Goal: Task Accomplishment & Management: Use online tool/utility

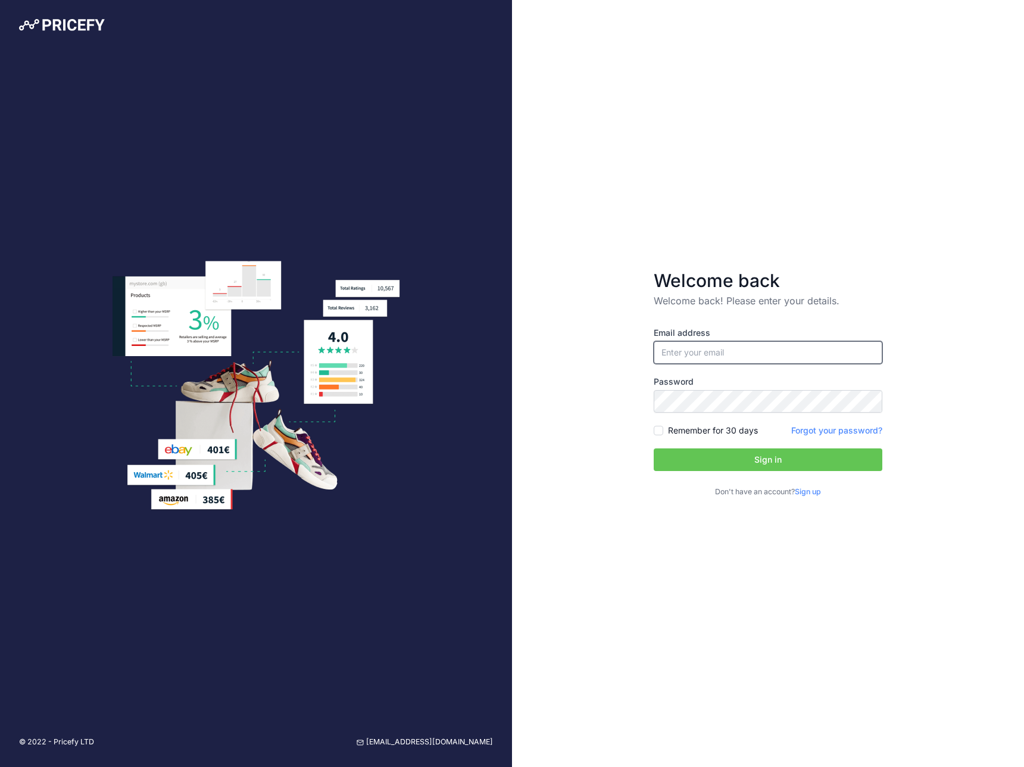
click at [759, 359] on input "email" at bounding box center [768, 352] width 229 height 23
click at [645, 342] on form "Welcome back Welcome back! Please enter your details. Email address Password Si…" at bounding box center [768, 384] width 267 height 266
click at [720, 338] on label "Email address" at bounding box center [768, 333] width 229 height 12
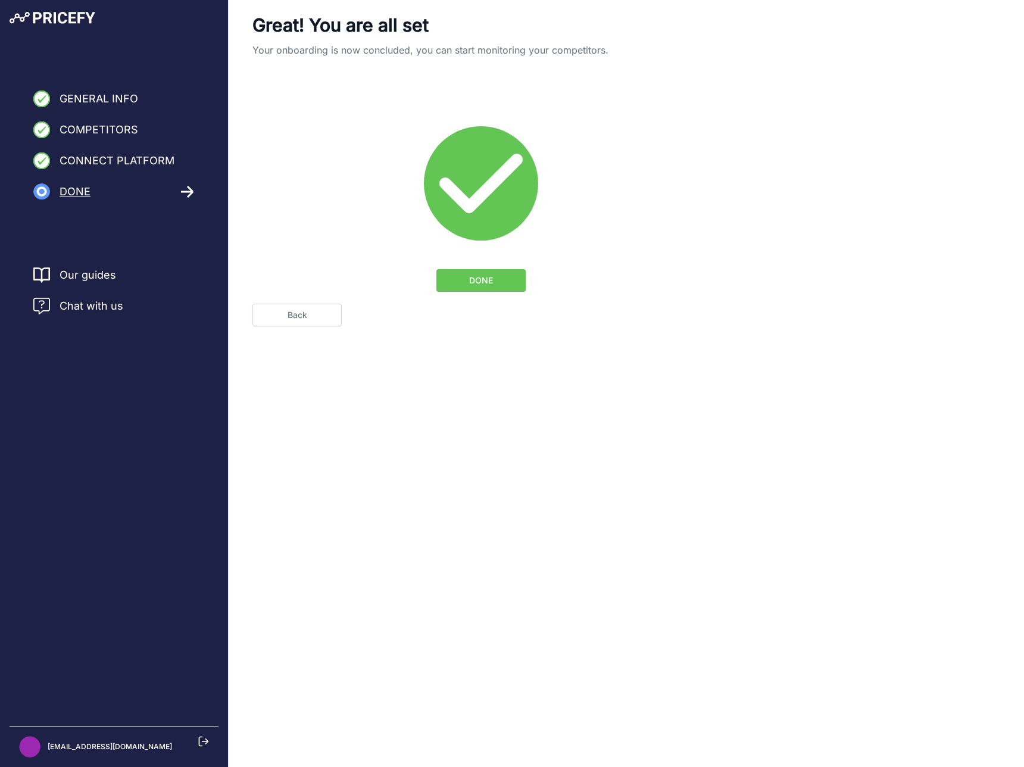
click at [477, 282] on span "DONE" at bounding box center [481, 280] width 24 height 12
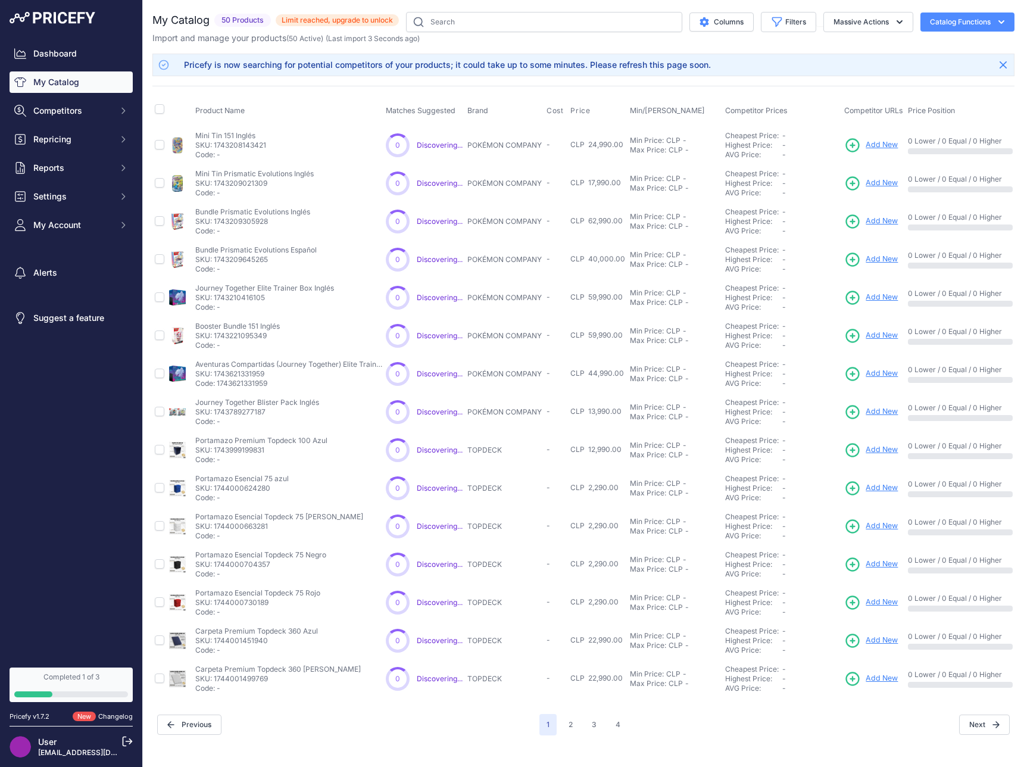
click at [410, 63] on div "Pricefy is now searching for potential competitors of your products; it could t…" at bounding box center [447, 65] width 527 height 12
click at [576, 728] on button "2" at bounding box center [570, 724] width 18 height 21
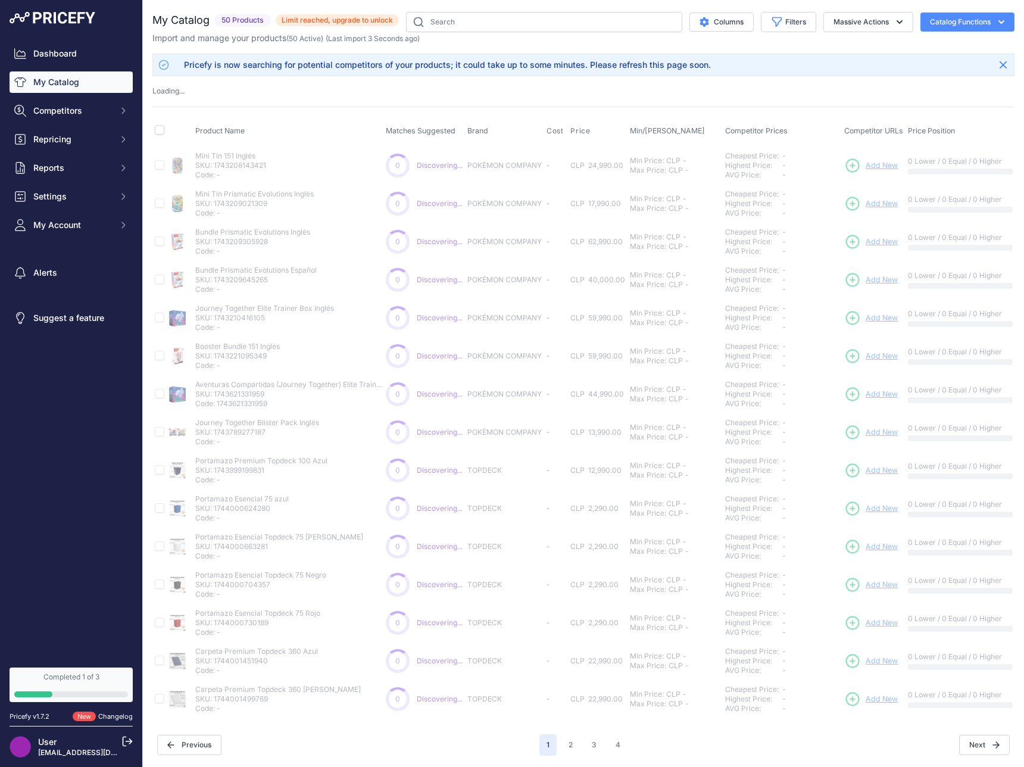
click at [548, 742] on span "1" at bounding box center [547, 744] width 17 height 21
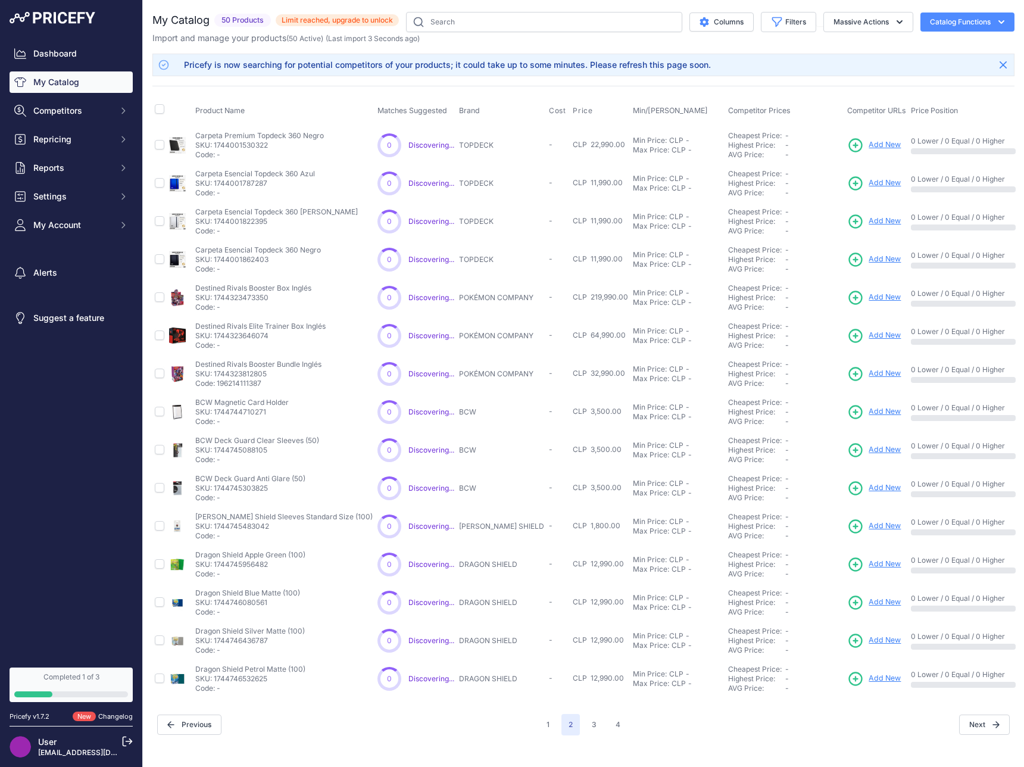
drag, startPoint x: 27, startPoint y: 511, endPoint x: 33, endPoint y: 488, distance: 24.5
click at [27, 511] on nav "Dashboard My Catalog Competitors Competitors Monitored URLs MAP infringements R…" at bounding box center [71, 348] width 123 height 610
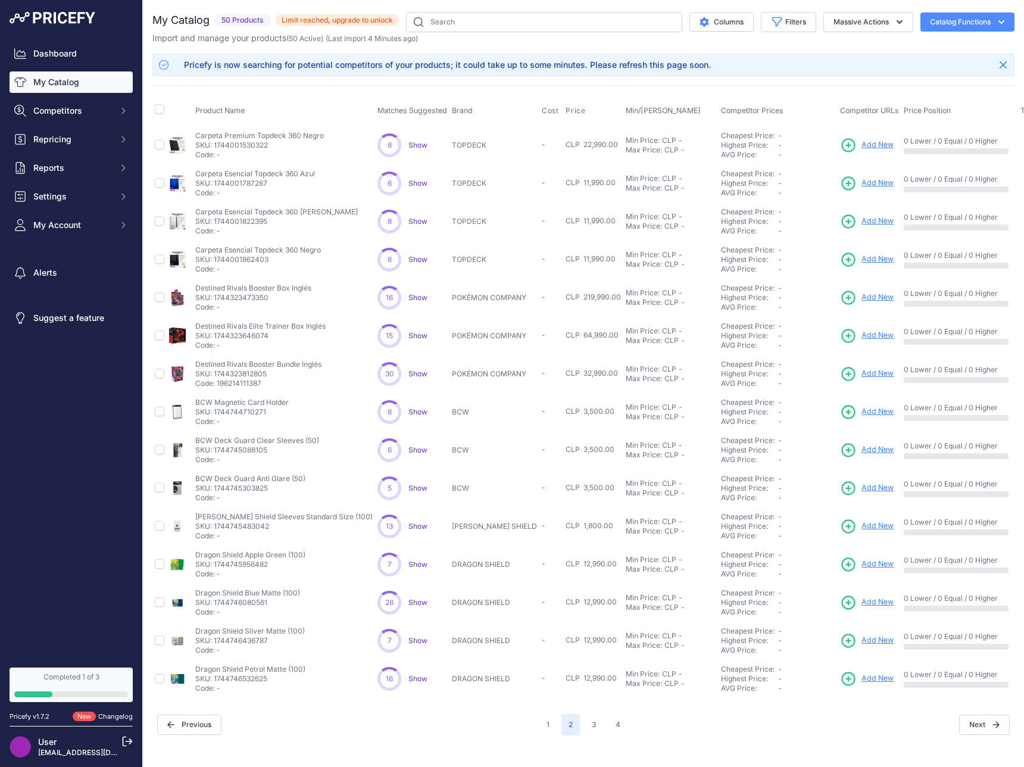
click at [388, 145] on span "8" at bounding box center [390, 146] width 4 height 10
click at [548, 721] on button "1" at bounding box center [547, 724] width 17 height 21
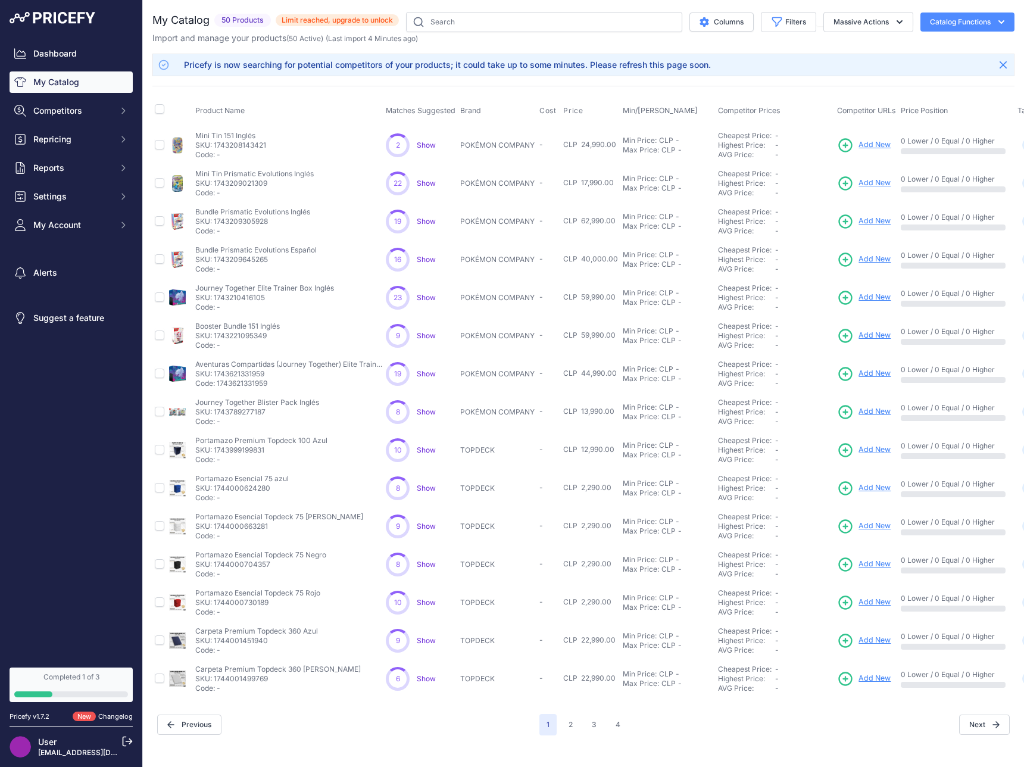
click at [428, 298] on span "Show" at bounding box center [426, 297] width 19 height 9
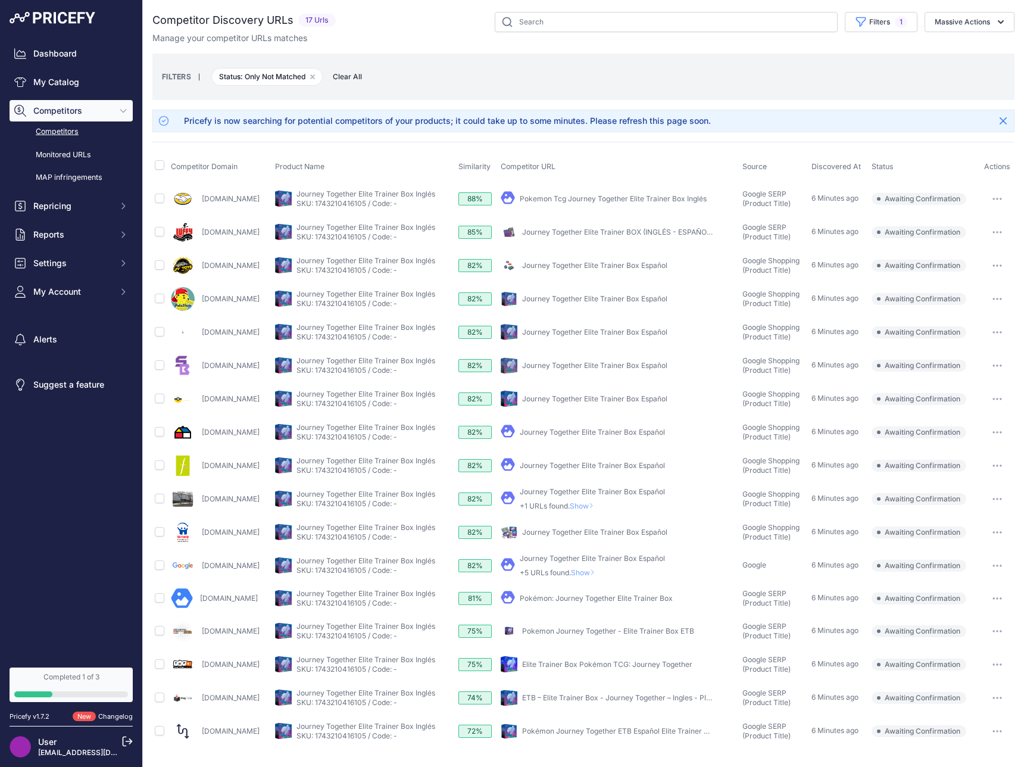
click at [902, 201] on span "Awaiting Confirmation" at bounding box center [919, 199] width 95 height 12
click at [1006, 197] on button "button" at bounding box center [997, 199] width 24 height 17
click at [820, 319] on td "6 Minutes ago" at bounding box center [839, 332] width 60 height 33
click at [991, 201] on button "button" at bounding box center [997, 199] width 24 height 17
click at [976, 223] on button "Confirm match" at bounding box center [964, 223] width 98 height 19
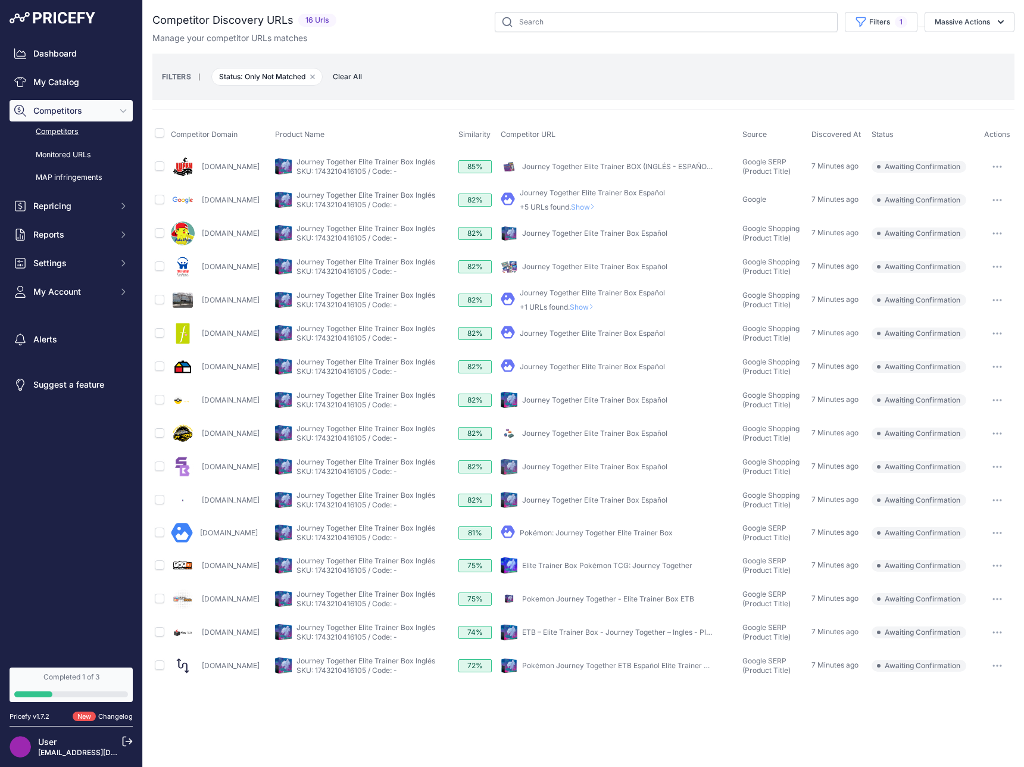
click at [1004, 629] on button "button" at bounding box center [997, 632] width 24 height 17
click at [994, 653] on button "Confirm match" at bounding box center [964, 657] width 98 height 19
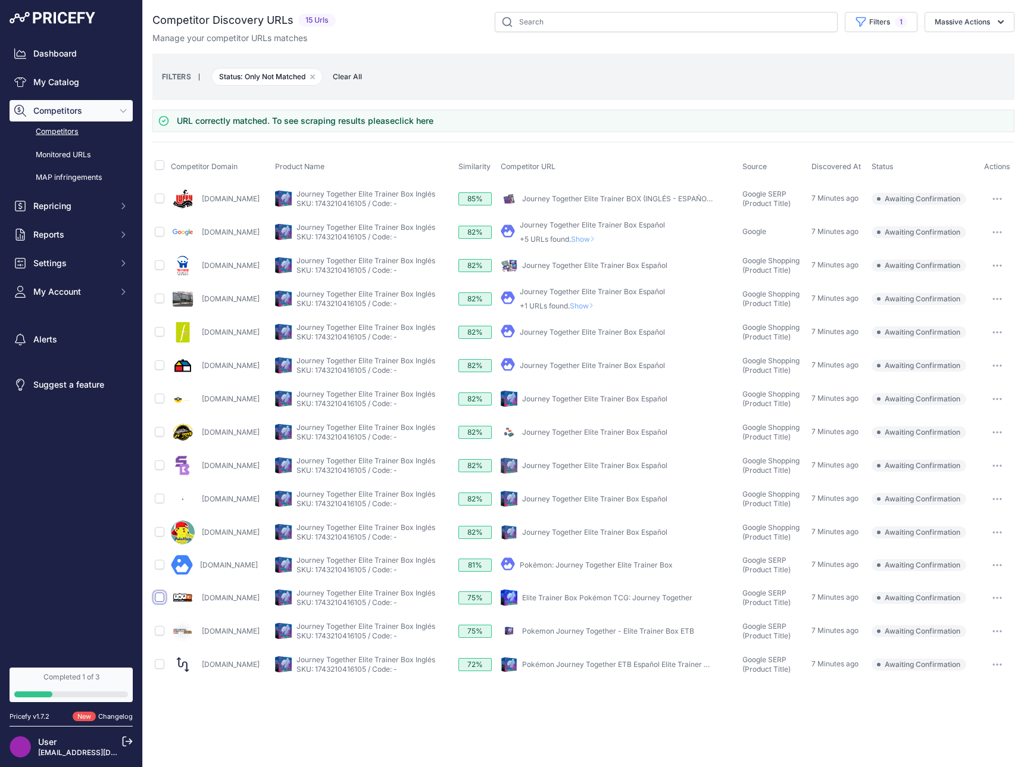
click at [157, 599] on input "checkbox" at bounding box center [160, 597] width 10 height 10
checkbox input "true"
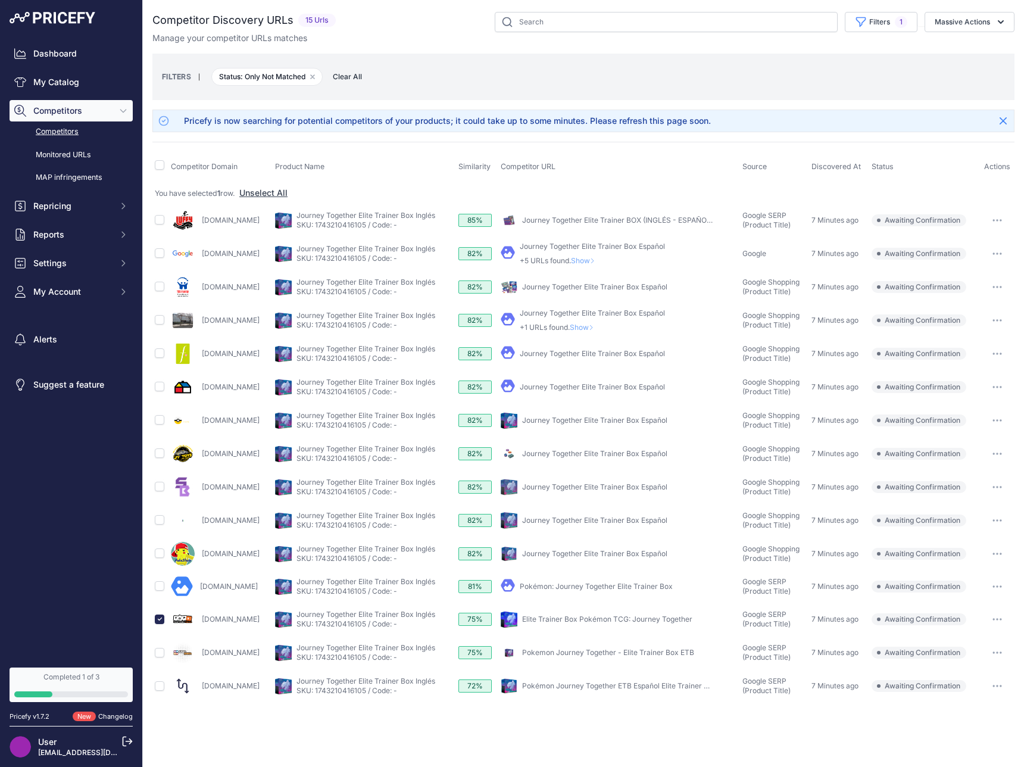
click at [553, 586] on link "Pokémon: Journey Together Elite Trainer Box" at bounding box center [596, 586] width 153 height 9
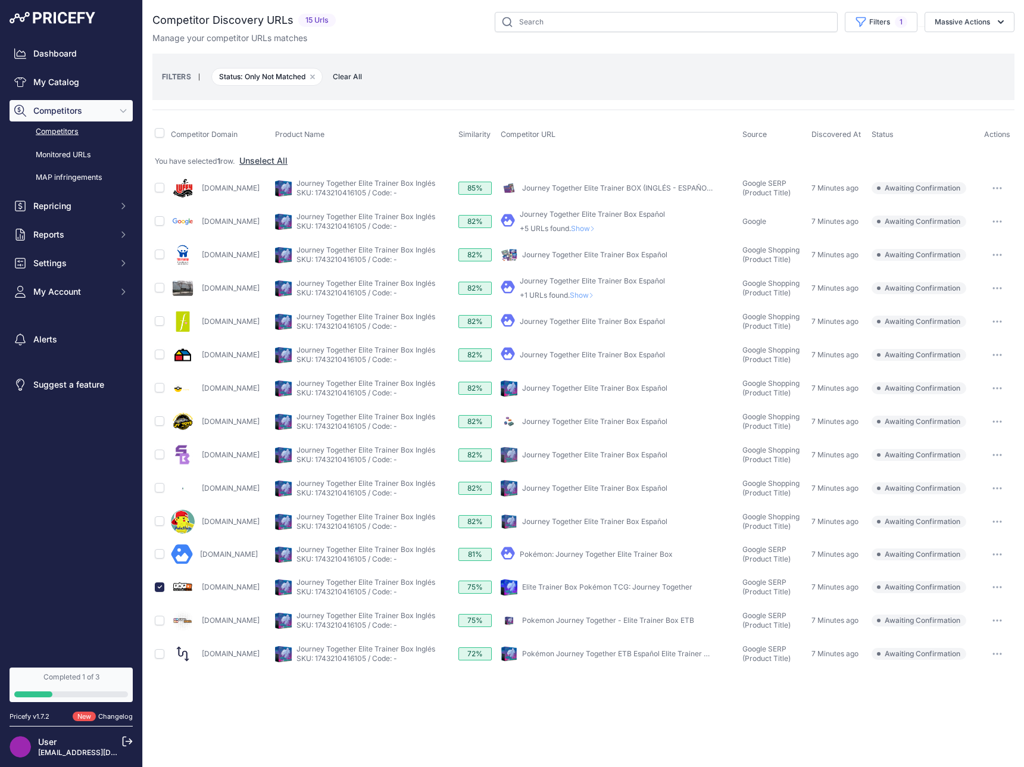
click at [555, 621] on link "Pokemon Journey Together - Elite Trainer Box ETB" at bounding box center [608, 620] width 172 height 9
click at [1001, 17] on icon "button" at bounding box center [1001, 22] width 12 height 12
click at [998, 42] on button "Confirm Match" at bounding box center [966, 49] width 95 height 21
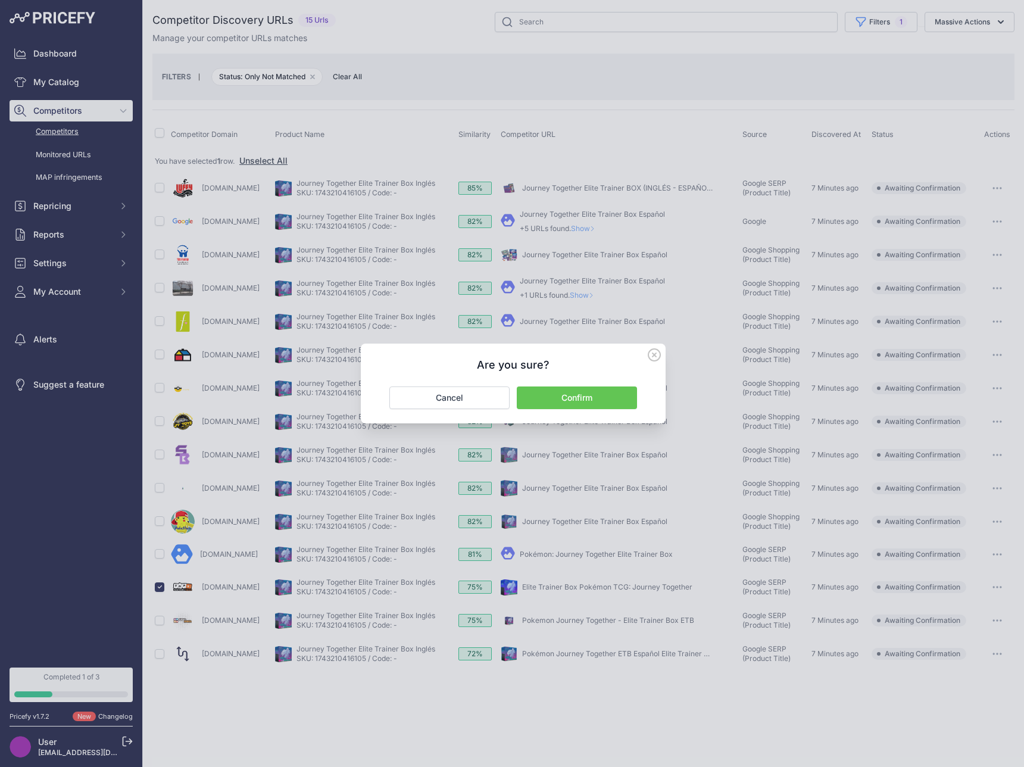
click at [521, 402] on button "Confirm" at bounding box center [577, 397] width 120 height 23
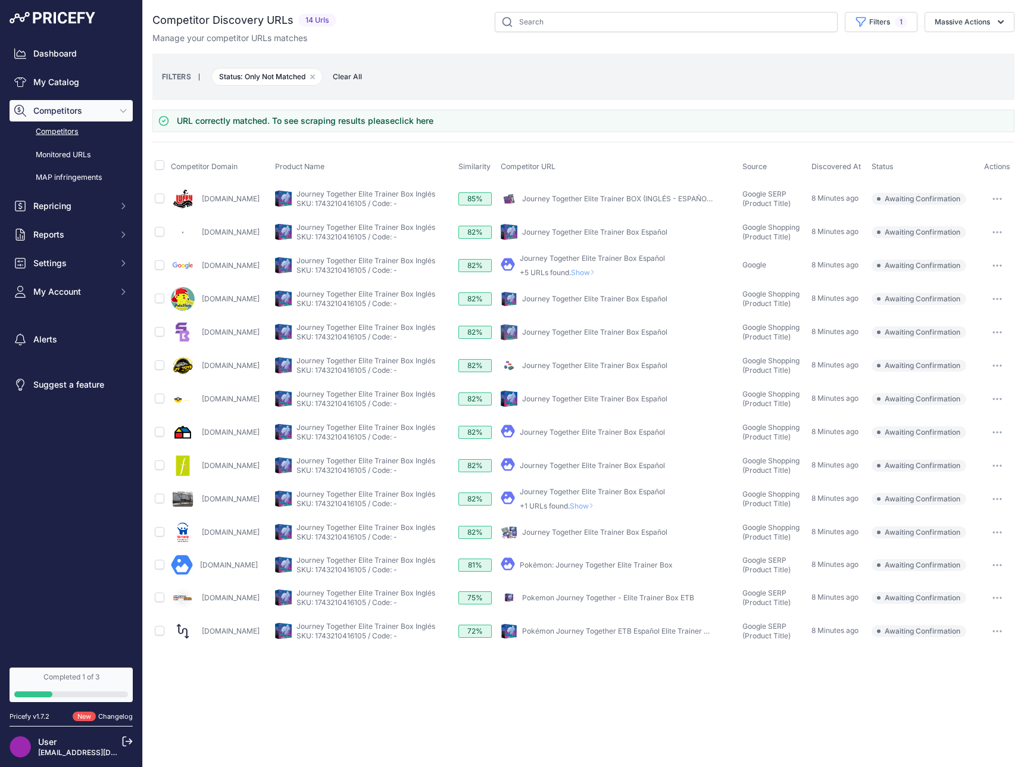
click at [427, 121] on link "click here" at bounding box center [414, 121] width 39 height 10
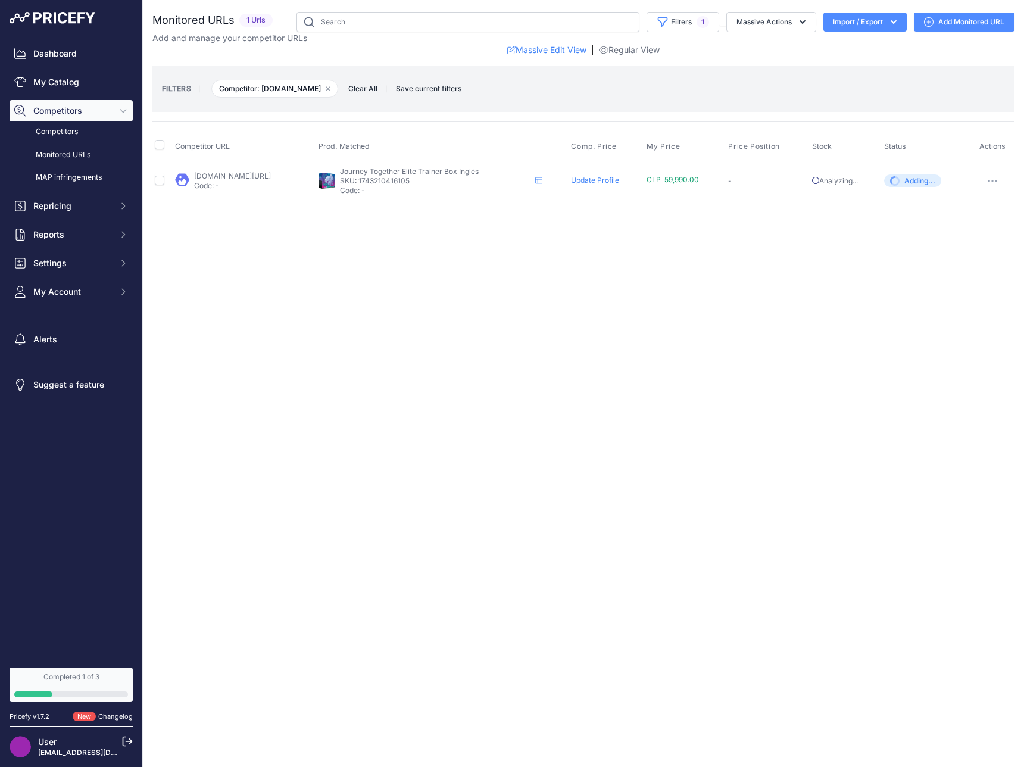
click at [487, 380] on div "Close You are not connected to the internet." at bounding box center [583, 383] width 881 height 767
click at [841, 274] on div "Close You are not connected to the internet." at bounding box center [583, 383] width 881 height 767
